Goal: Task Accomplishment & Management: Manage account settings

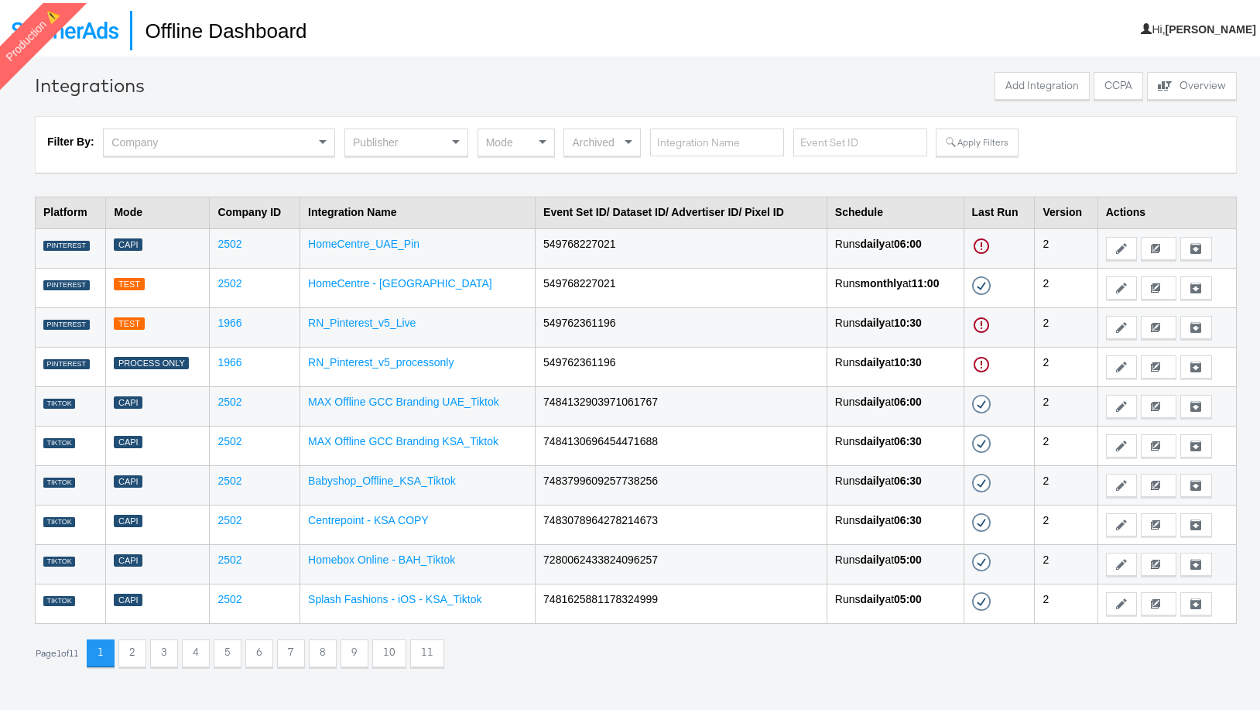
click at [396, 141] on div "Publisher" at bounding box center [406, 139] width 122 height 26
click at [957, 140] on button "Apply Filters" at bounding box center [977, 139] width 82 height 28
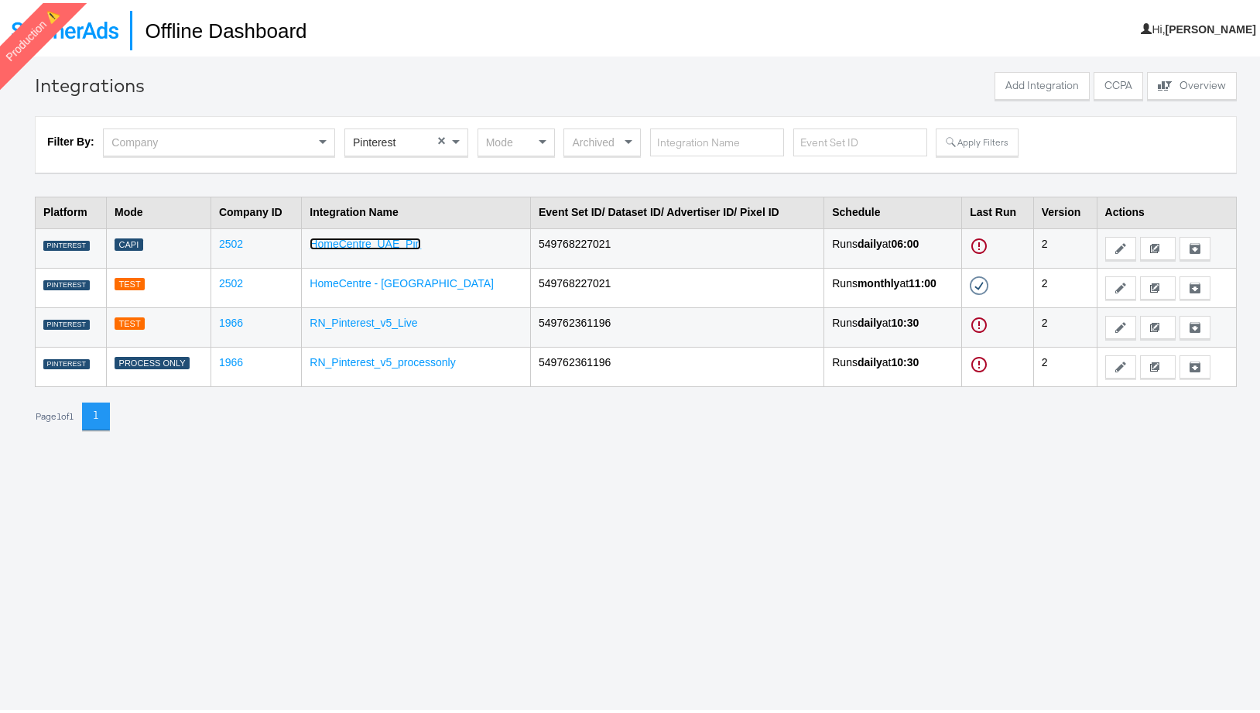
click at [396, 245] on link "HomeCentre_UAE_Pin" at bounding box center [365, 241] width 111 height 12
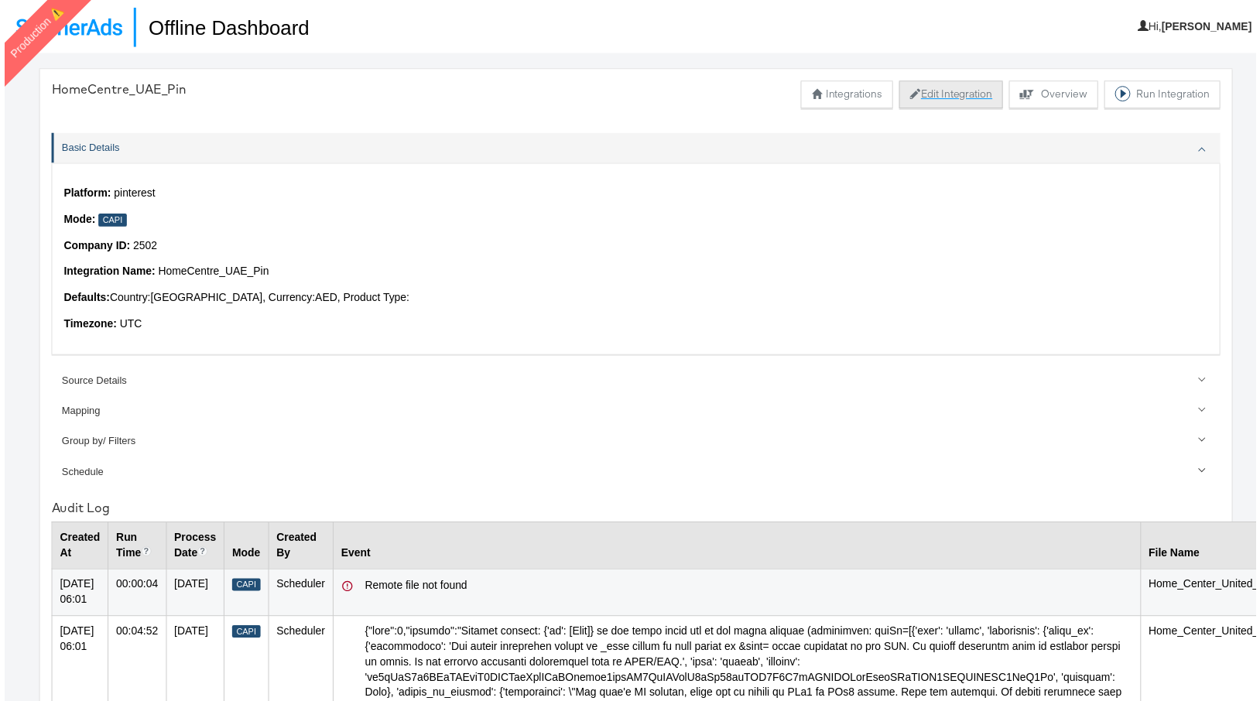
click at [925, 97] on button "Edit Integration" at bounding box center [953, 95] width 105 height 28
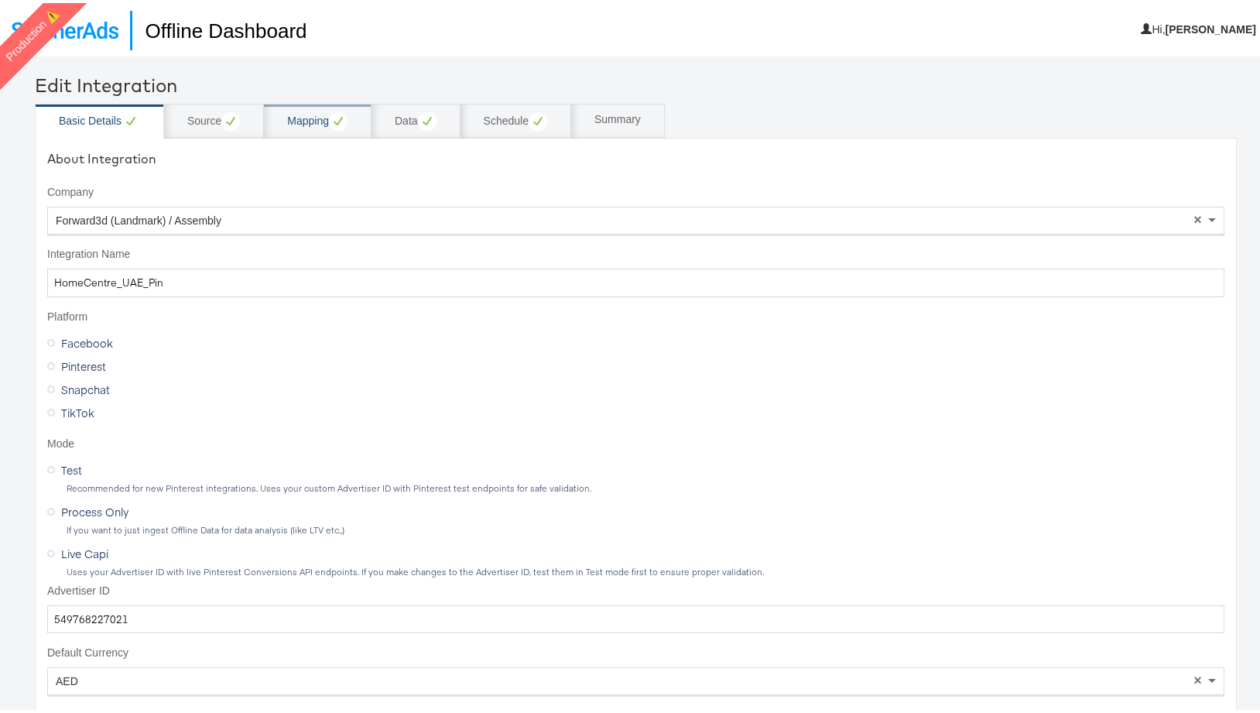
click at [297, 129] on div "Mapping" at bounding box center [318, 118] width 108 height 35
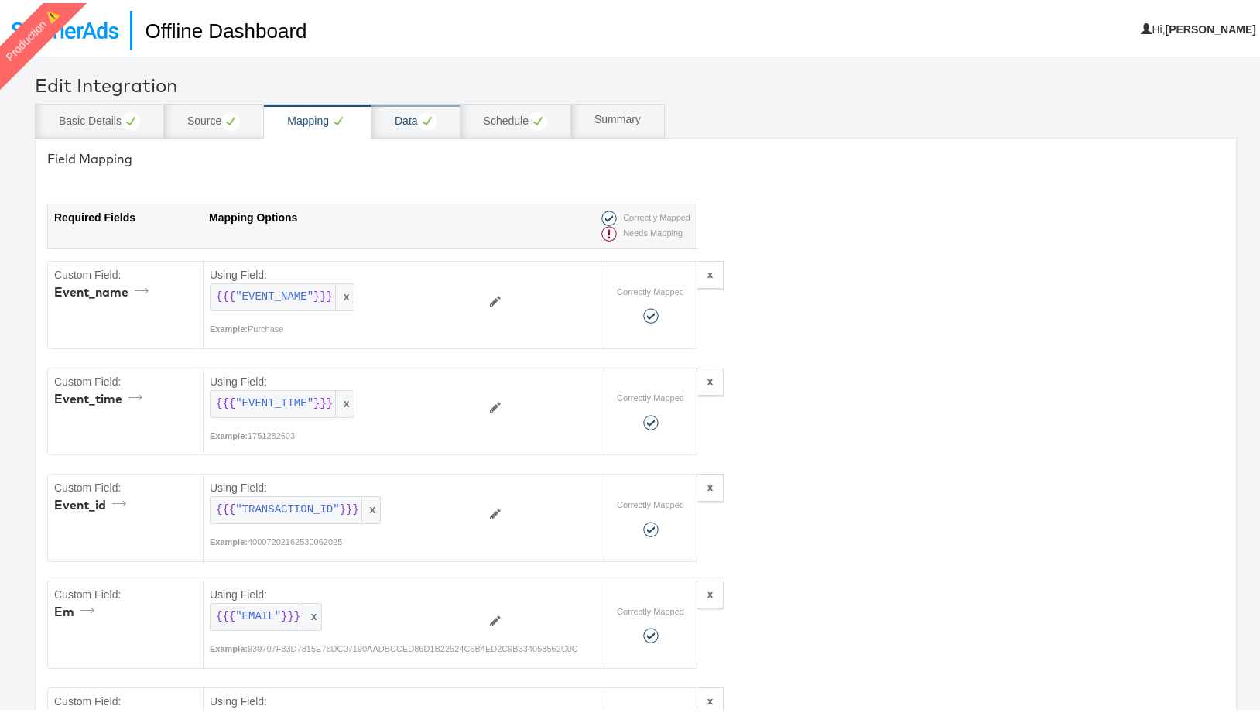
click at [415, 124] on div "Data" at bounding box center [416, 118] width 42 height 19
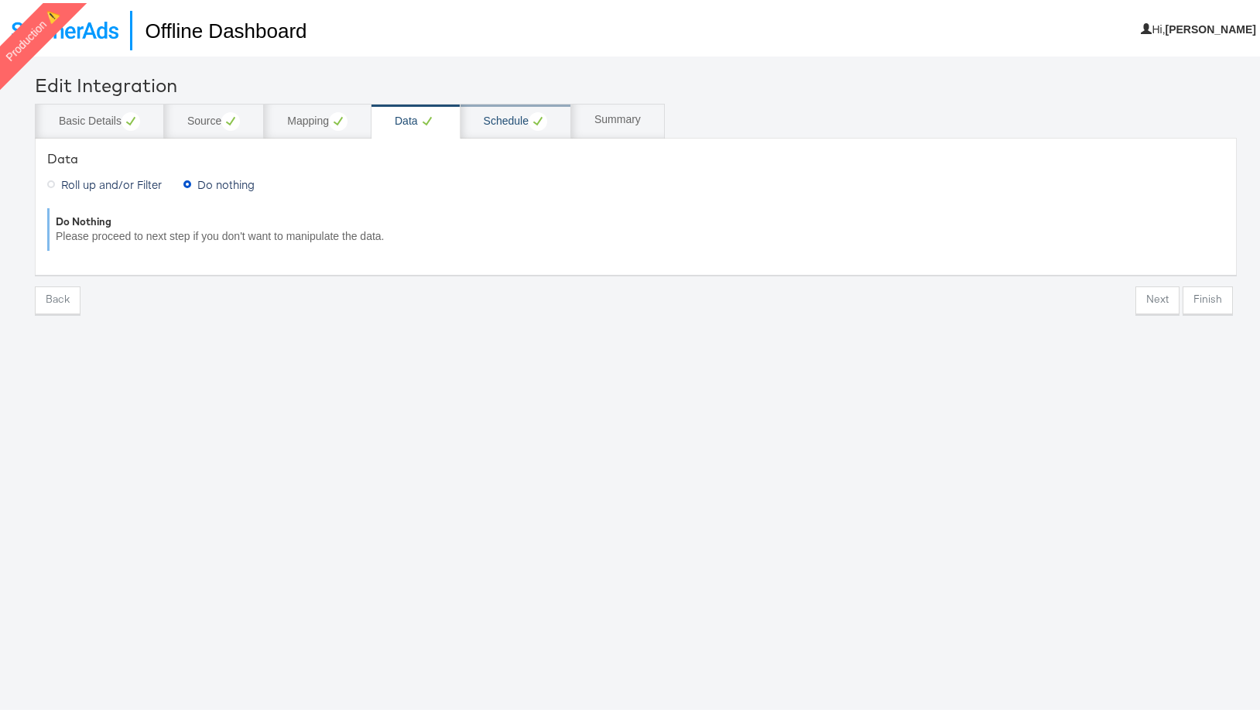
click at [491, 120] on div "Schedule" at bounding box center [515, 118] width 63 height 19
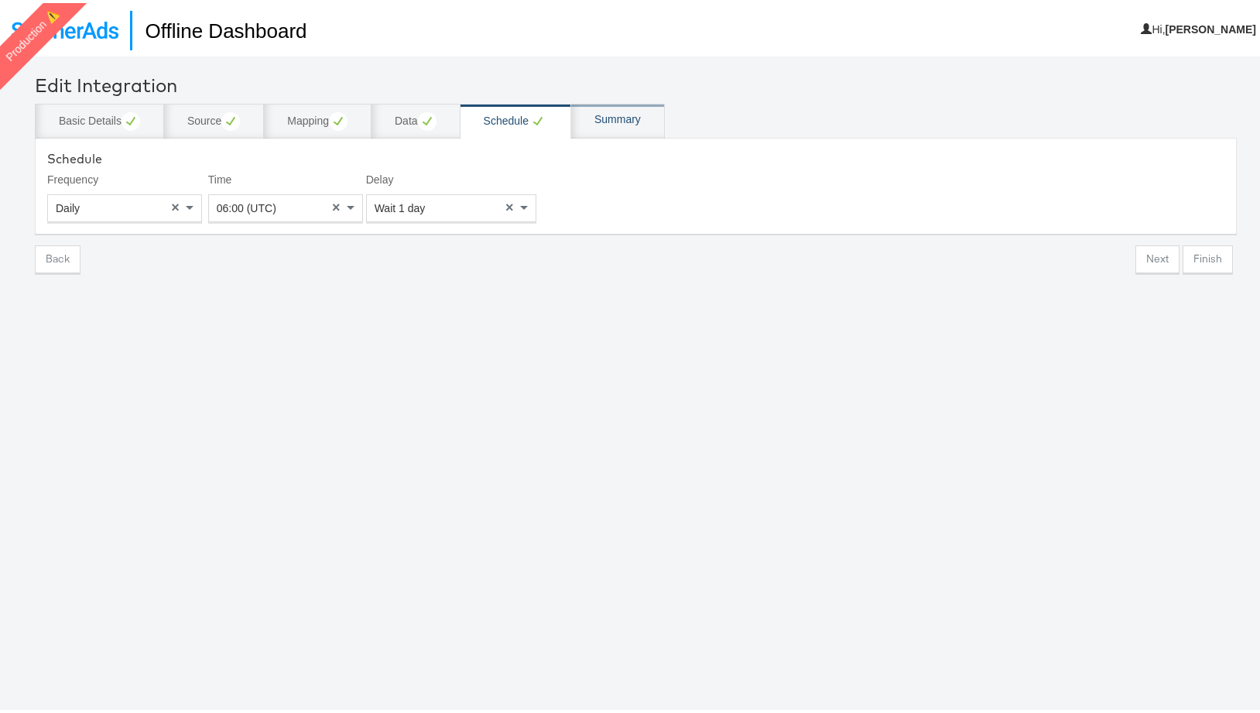
click at [629, 125] on div "Summary" at bounding box center [618, 118] width 94 height 35
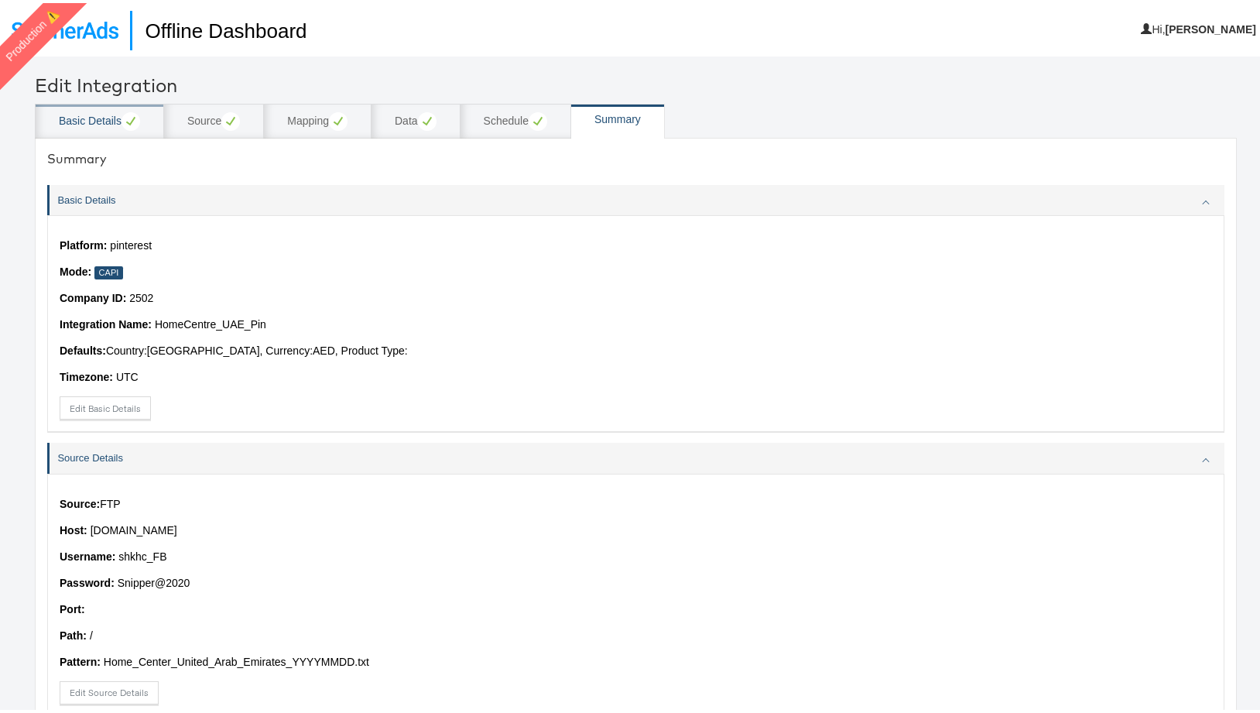
click at [94, 127] on div "Basic Details" at bounding box center [99, 118] width 81 height 19
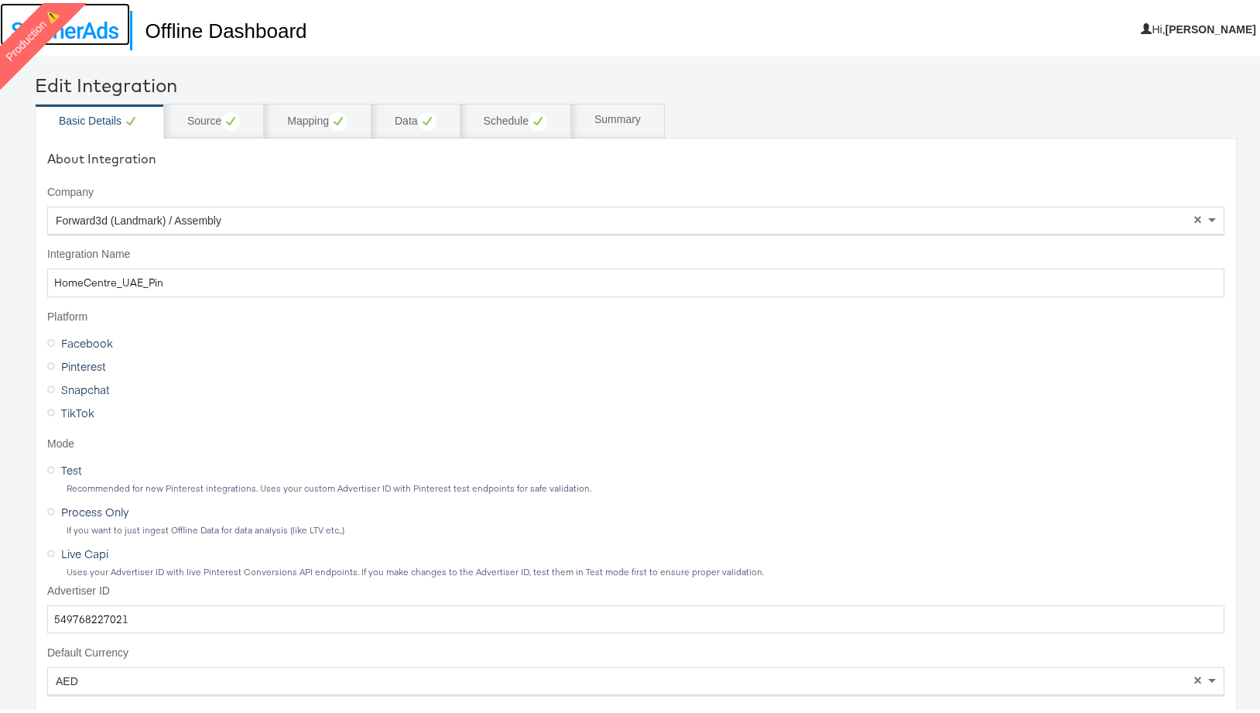
click at [90, 33] on img at bounding box center [65, 27] width 107 height 17
